Goal: Understand process/instructions: Learn how to perform a task or action

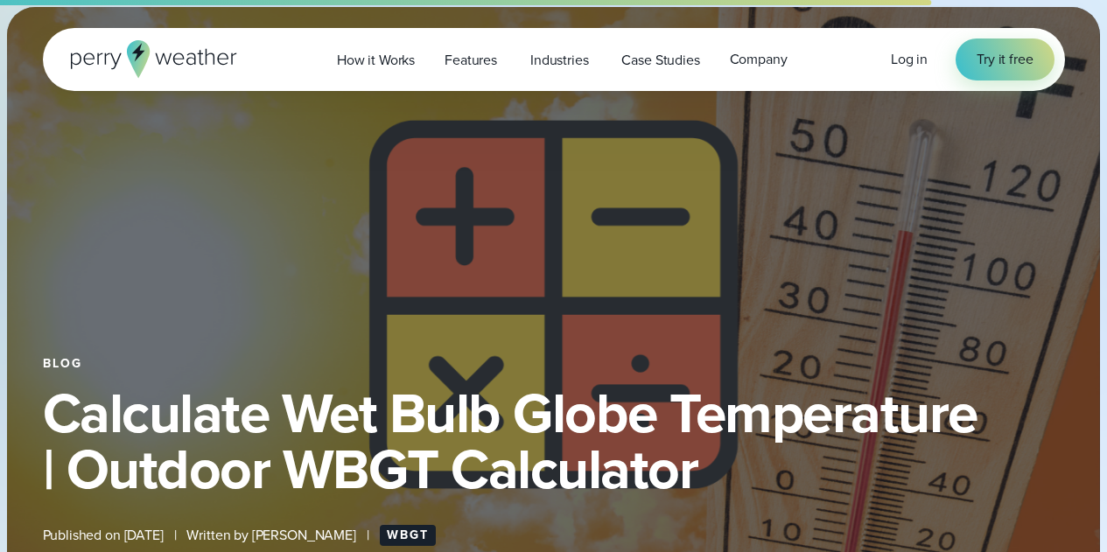
select select "***"
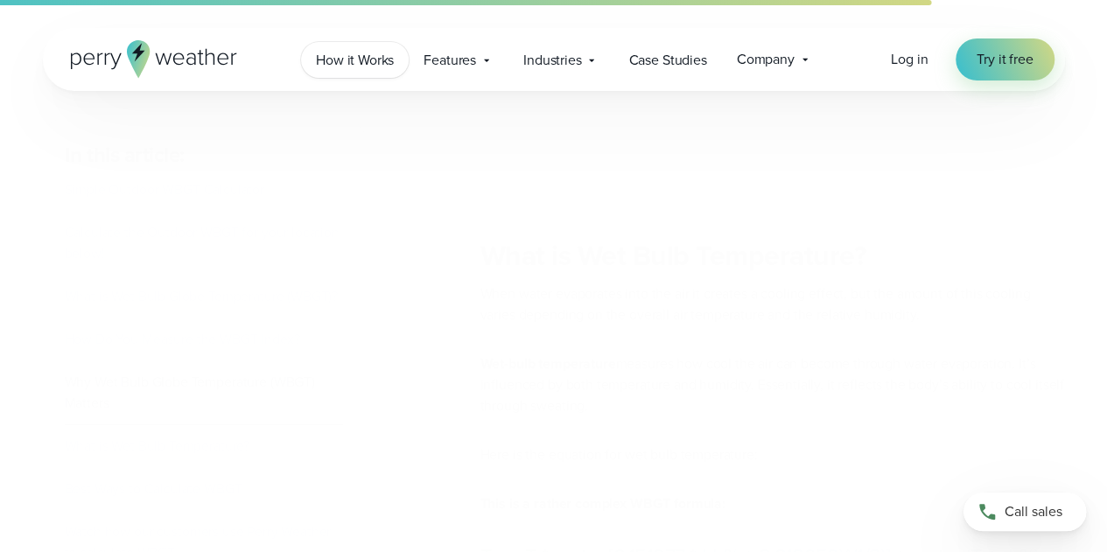
click at [374, 50] on span "How it Works" at bounding box center [355, 60] width 78 height 21
